Goal: Information Seeking & Learning: Check status

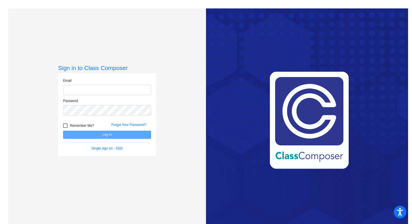
type input "[EMAIL_ADDRESS][DOMAIN_NAME]"
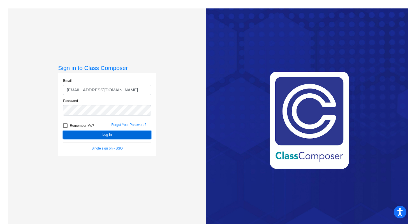
click at [79, 135] on button "Log In" at bounding box center [107, 134] width 88 height 8
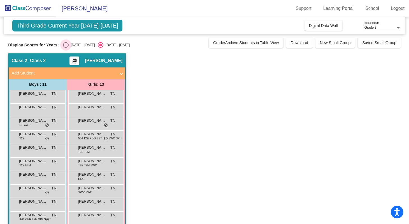
click at [64, 45] on div "Select an option" at bounding box center [66, 45] width 6 height 6
click at [66, 48] on input "[DATE] - [DATE]" at bounding box center [66, 48] width 0 height 0
radio input "true"
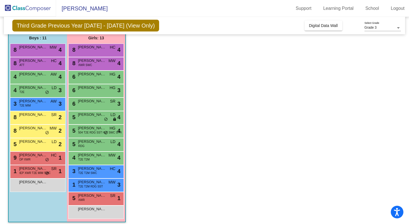
scroll to position [50, 0]
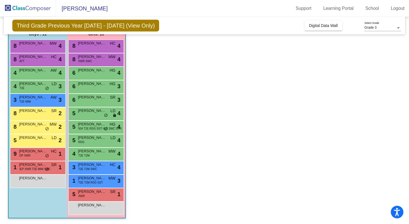
click at [35, 106] on div "3 [PERSON_NAME] T2E MIM AW lock do_not_disturb_alt 3" at bounding box center [38, 99] width 56 height 13
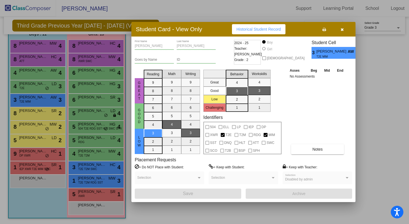
click at [55, 97] on div at bounding box center [204, 112] width 409 height 224
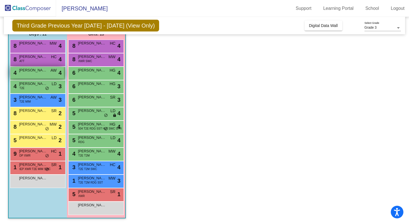
click at [31, 70] on span "[PERSON_NAME]" at bounding box center [33, 70] width 28 height 6
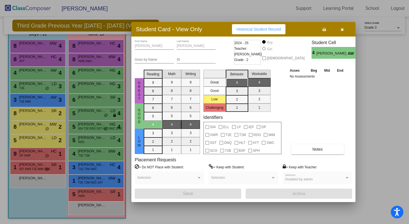
click at [25, 65] on div at bounding box center [204, 112] width 409 height 224
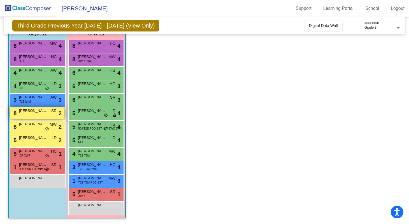
click at [31, 109] on span "[PERSON_NAME]" at bounding box center [33, 111] width 28 height 6
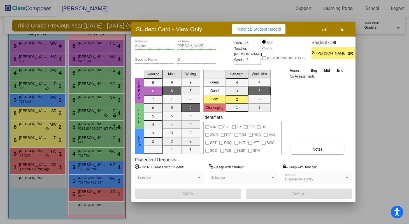
click at [34, 112] on div at bounding box center [204, 112] width 409 height 224
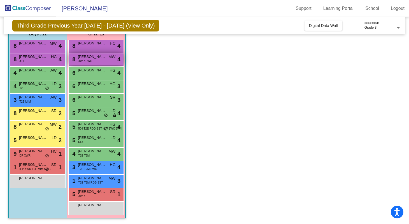
click at [93, 61] on div "8 Lennon Sands XWR SWC MW lock do_not_disturb_alt 4" at bounding box center [96, 58] width 54 height 11
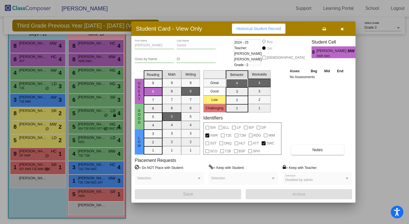
click at [342, 30] on icon "button" at bounding box center [342, 29] width 3 height 4
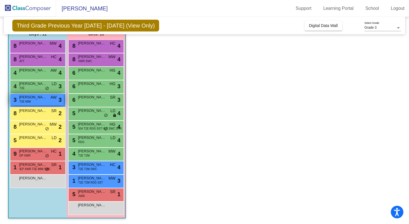
click at [27, 102] on span "T2E MIM" at bounding box center [24, 101] width 11 height 4
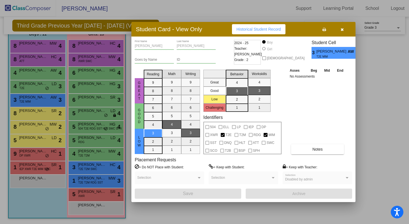
click at [343, 29] on icon "button" at bounding box center [342, 29] width 3 height 4
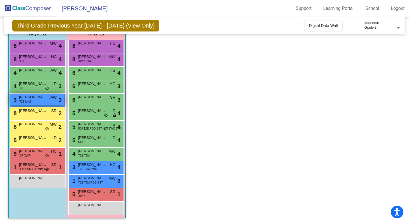
click at [36, 97] on span "[PERSON_NAME]" at bounding box center [33, 97] width 28 height 6
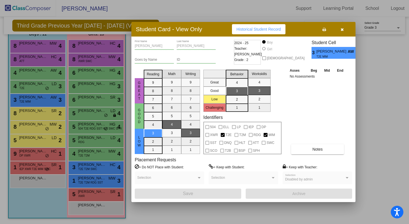
click at [261, 29] on span "Historical Student Record" at bounding box center [259, 29] width 45 height 4
click at [340, 31] on button "button" at bounding box center [342, 29] width 18 height 10
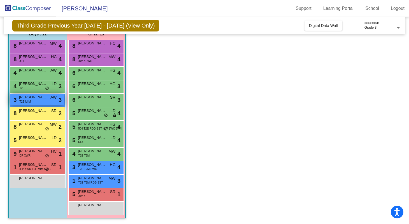
click at [36, 101] on div "3 [PERSON_NAME] T2E MIM AW lock do_not_disturb_alt 3" at bounding box center [37, 99] width 54 height 11
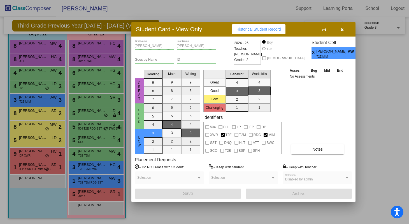
click at [343, 28] on icon "button" at bounding box center [342, 29] width 3 height 4
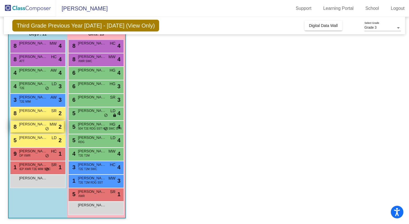
click at [31, 127] on div "8 [PERSON_NAME] [PERSON_NAME] lock do_not_disturb_alt 2" at bounding box center [37, 126] width 54 height 11
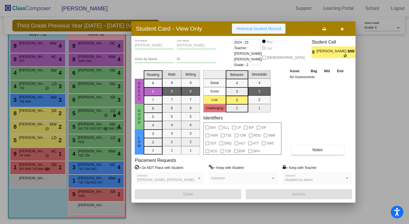
click at [281, 27] on span "Historical Student Record" at bounding box center [259, 28] width 45 height 4
click at [342, 31] on icon "button" at bounding box center [342, 29] width 3 height 4
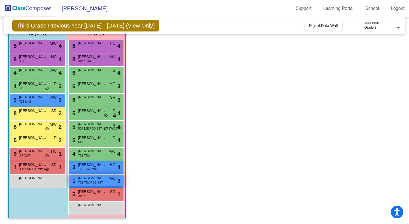
click at [95, 179] on span "[PERSON_NAME]" at bounding box center [92, 178] width 28 height 6
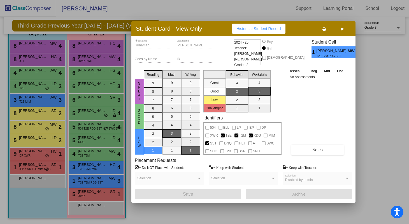
click at [255, 30] on span "Historical Student Record" at bounding box center [259, 28] width 45 height 4
click at [345, 28] on button "button" at bounding box center [342, 29] width 18 height 10
